Goal: Information Seeking & Learning: Learn about a topic

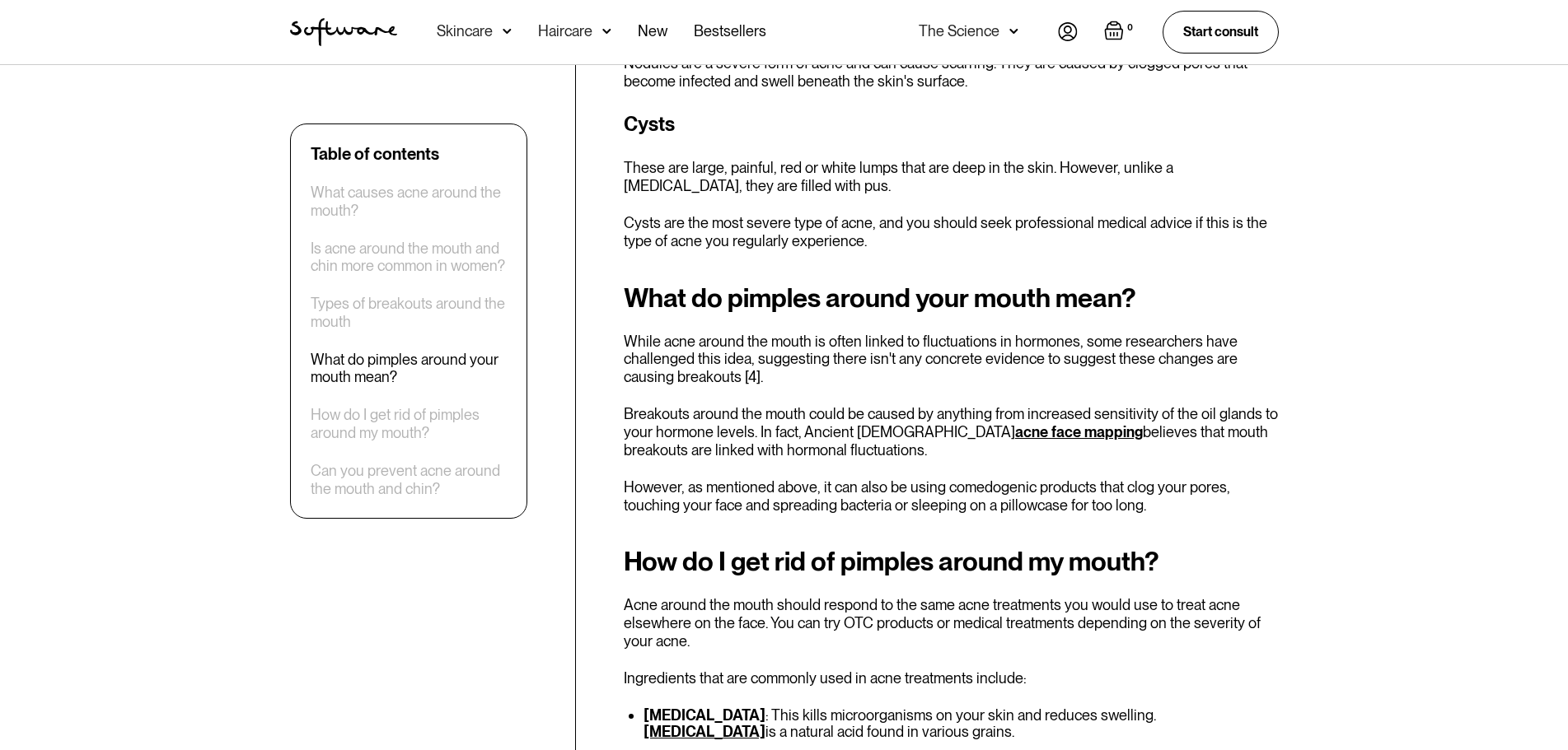
scroll to position [2553, 0]
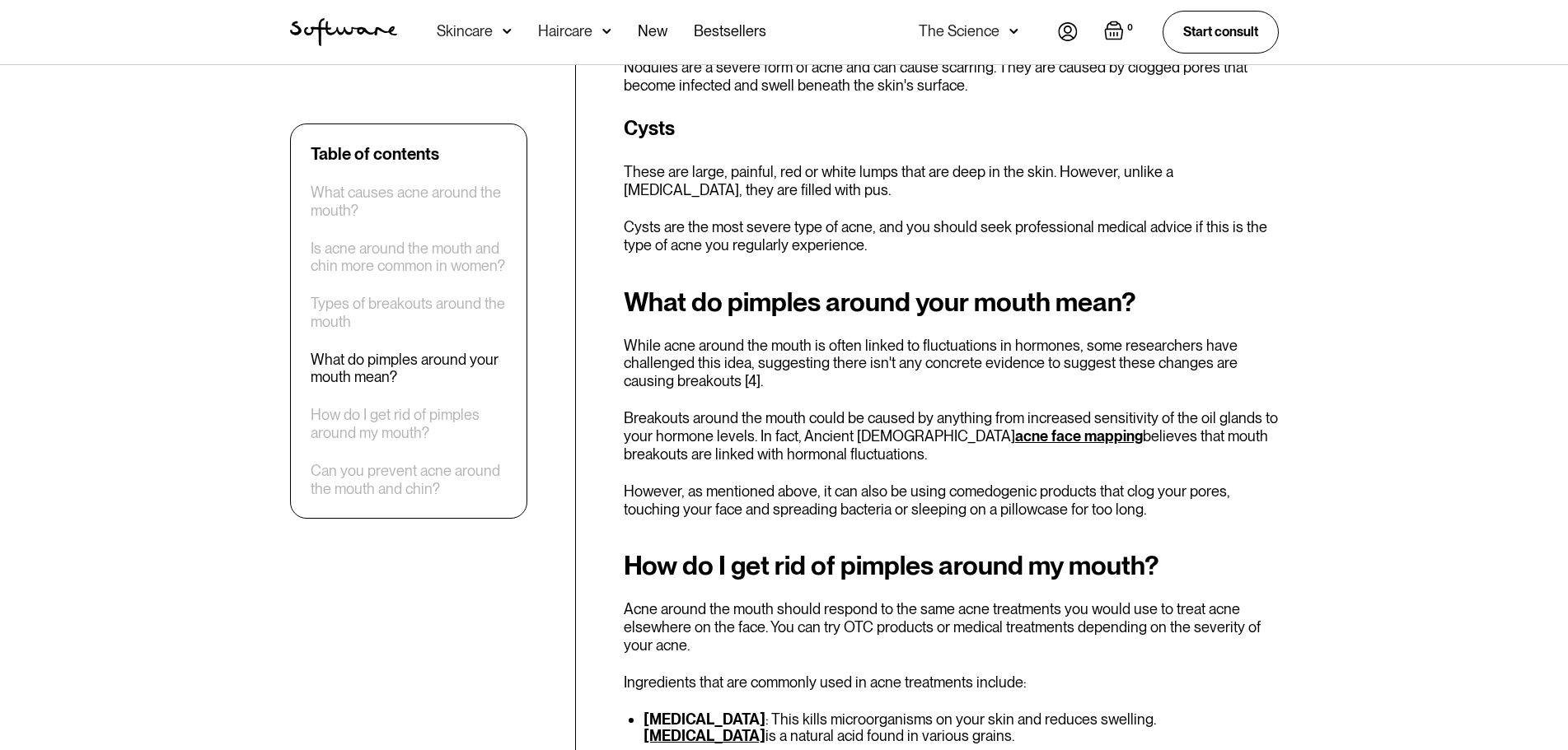
click at [1015, 427] on link "acne face mapping" at bounding box center [1079, 436] width 127 height 18
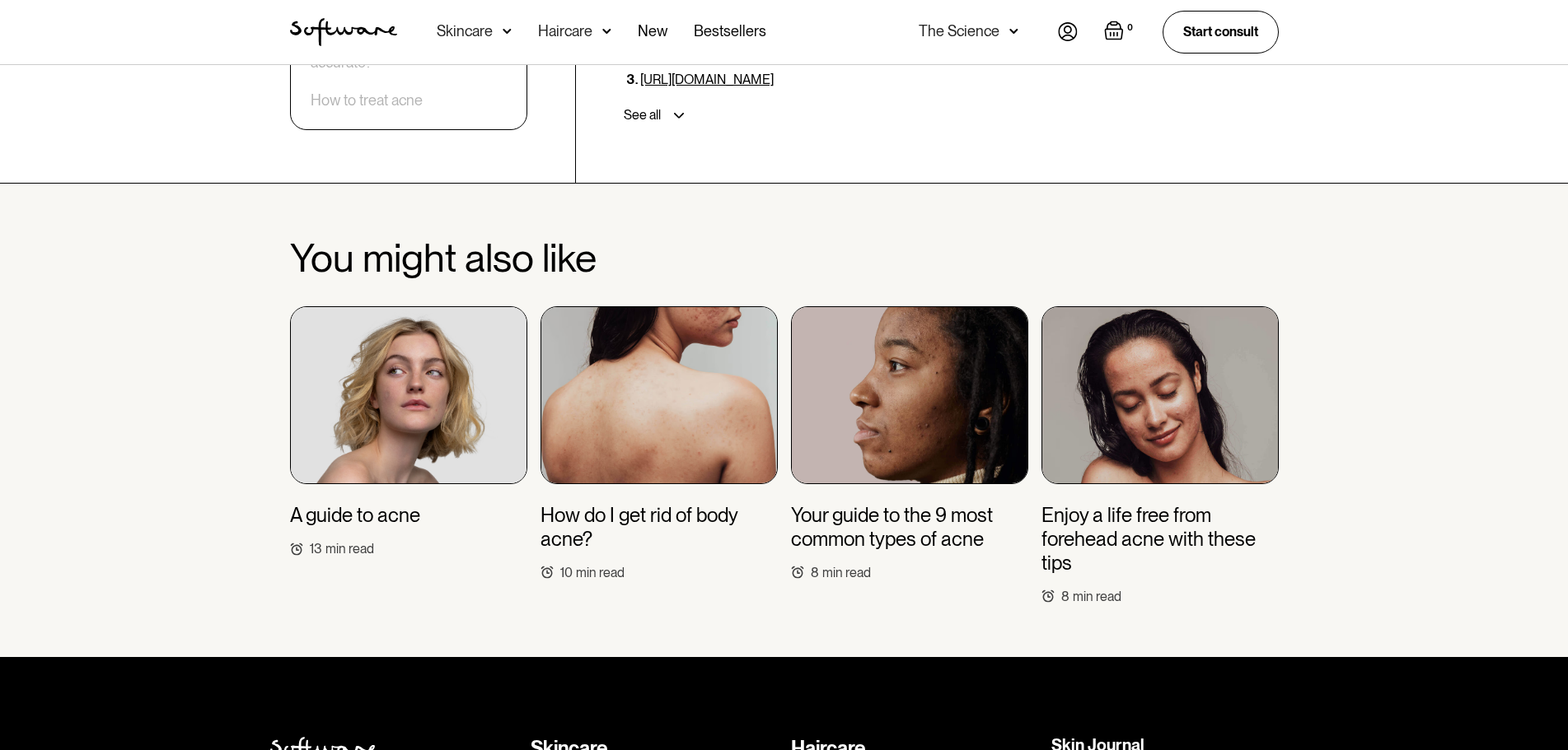
scroll to position [5766, 0]
